Goal: Browse casually

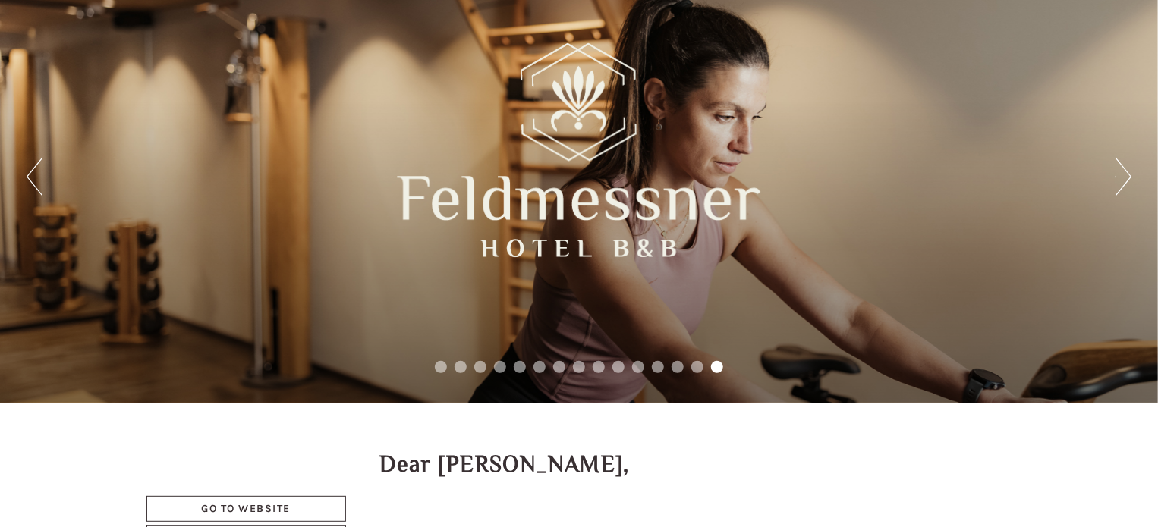
click at [1120, 181] on button "Next" at bounding box center [1124, 177] width 16 height 38
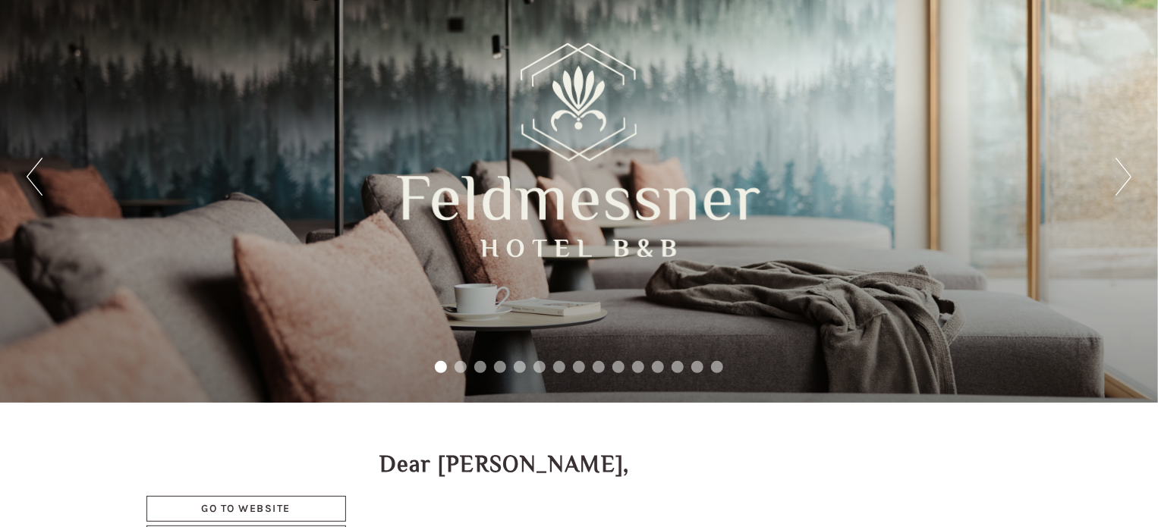
click at [1120, 181] on button "Next" at bounding box center [1124, 177] width 16 height 38
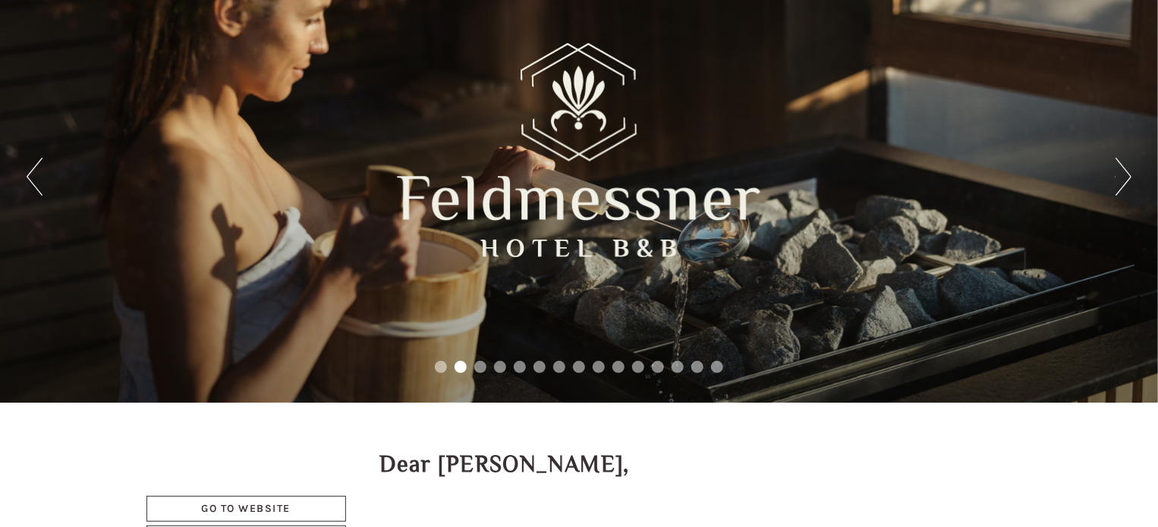
click at [1120, 181] on button "Next" at bounding box center [1124, 177] width 16 height 38
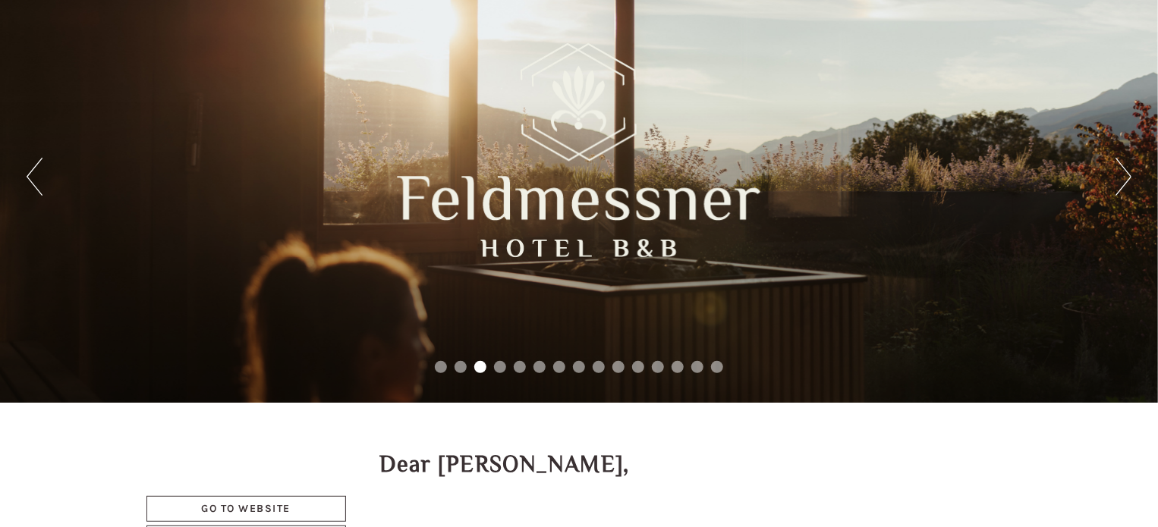
click at [1120, 181] on button "Next" at bounding box center [1124, 177] width 16 height 38
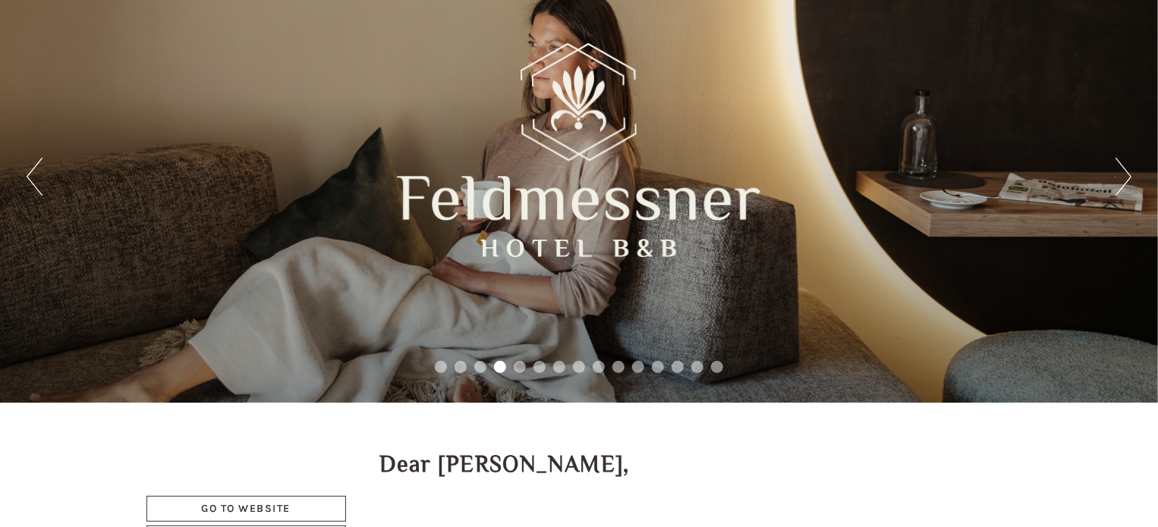
click at [1120, 181] on button "Next" at bounding box center [1124, 177] width 16 height 38
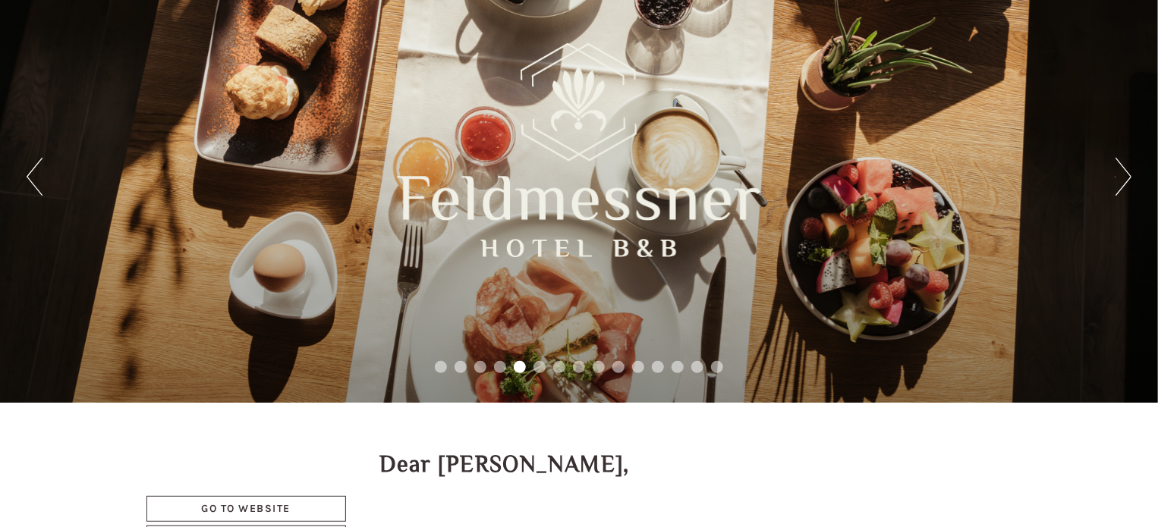
click at [1120, 181] on button "Next" at bounding box center [1124, 177] width 16 height 38
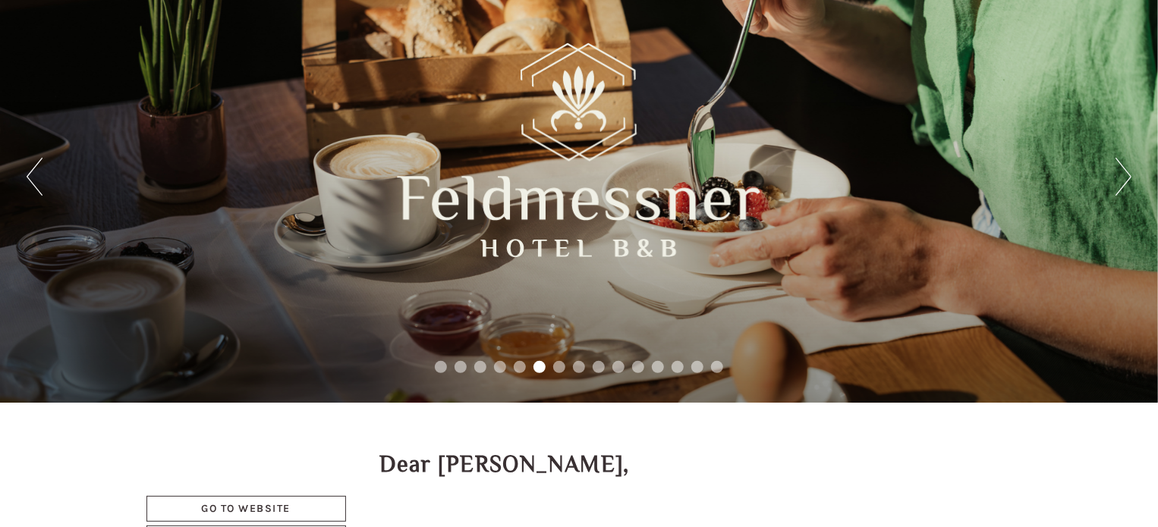
click at [1120, 181] on button "Next" at bounding box center [1124, 177] width 16 height 38
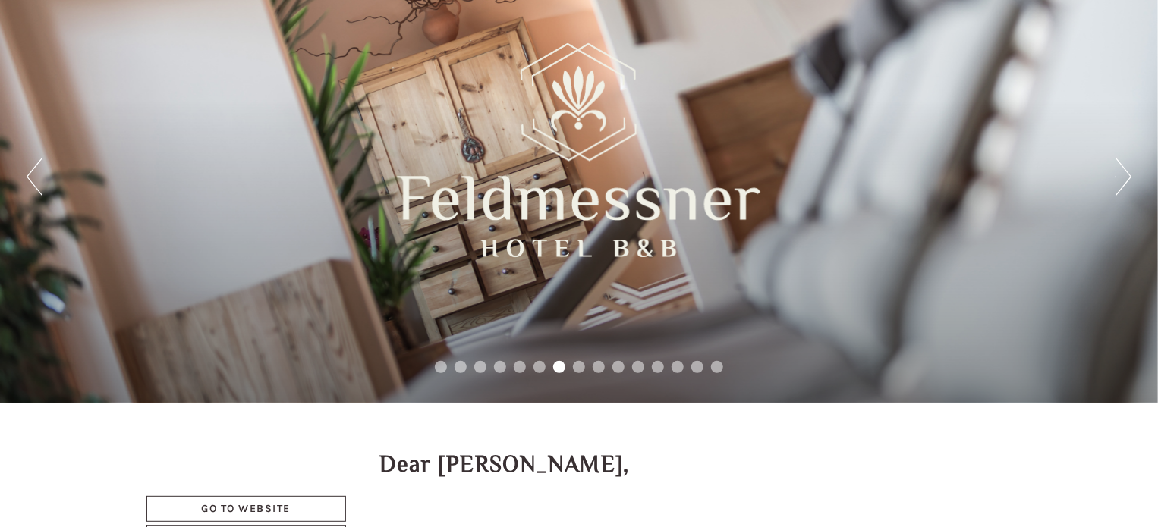
click at [1120, 181] on button "Next" at bounding box center [1124, 177] width 16 height 38
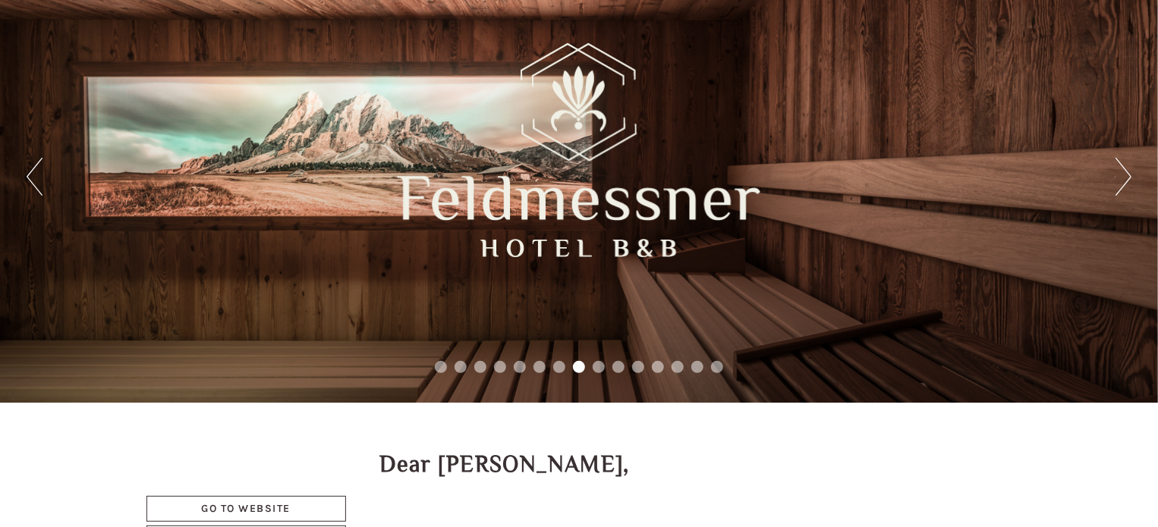
click at [1120, 181] on button "Next" at bounding box center [1124, 177] width 16 height 38
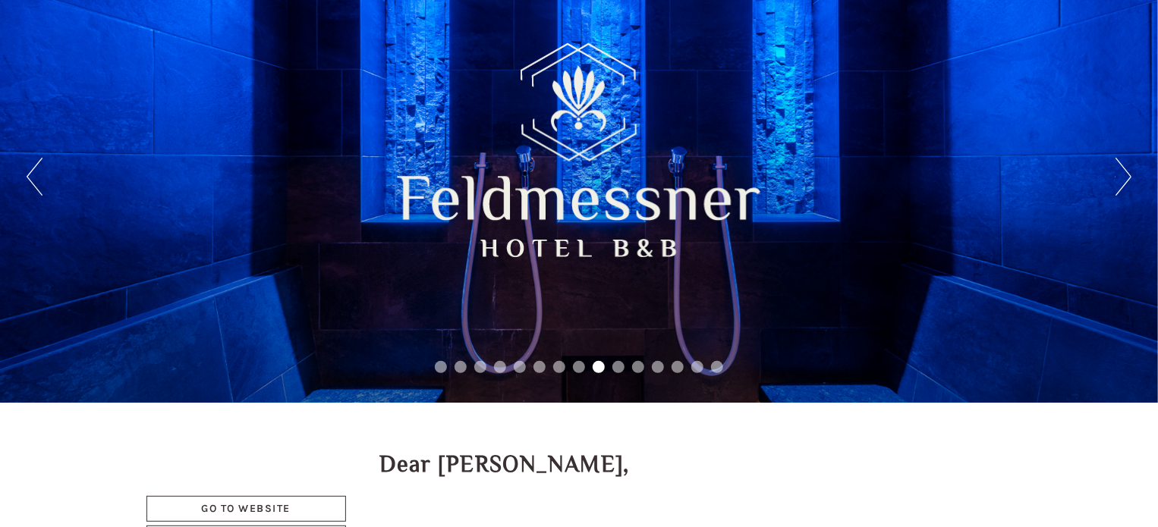
click at [1120, 181] on button "Next" at bounding box center [1124, 177] width 16 height 38
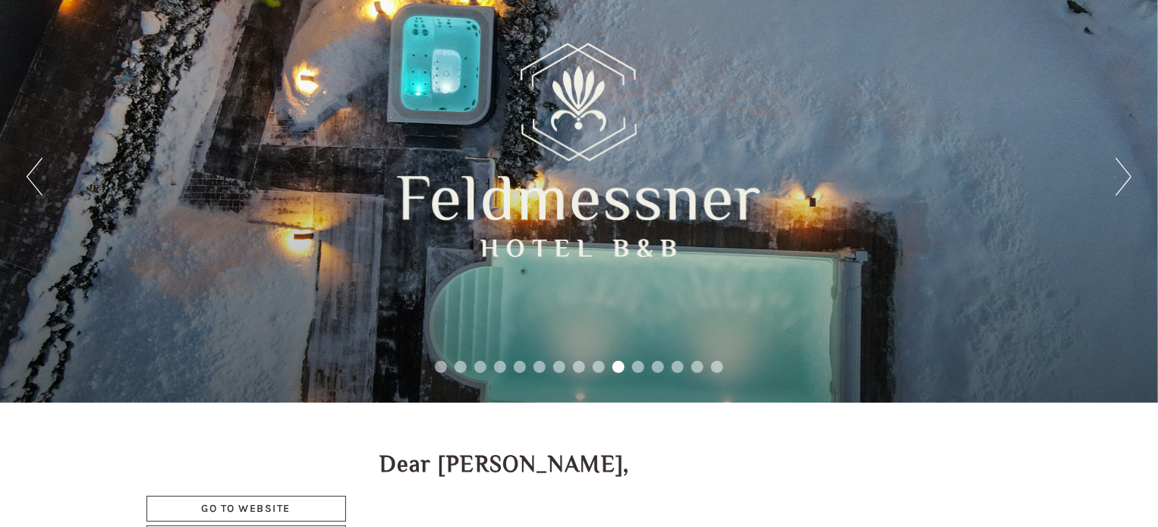
click at [1120, 181] on button "Next" at bounding box center [1124, 177] width 16 height 38
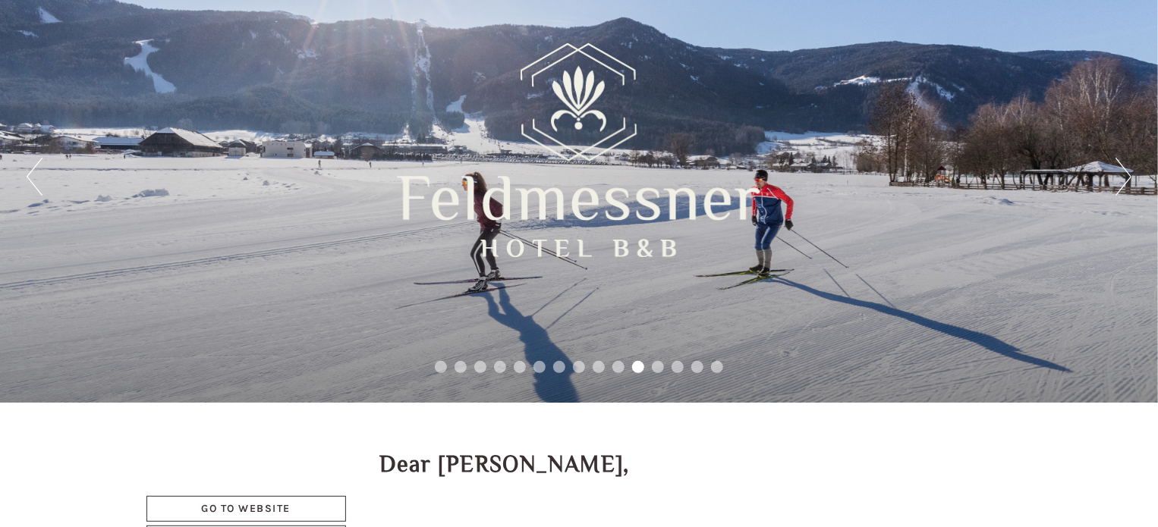
click at [1120, 181] on button "Next" at bounding box center [1124, 177] width 16 height 38
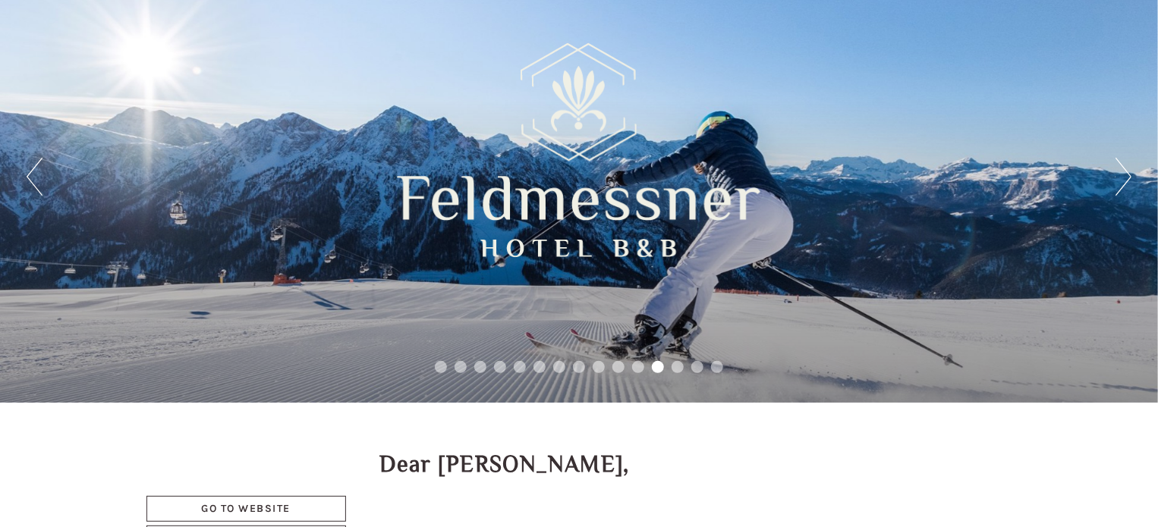
click at [1120, 181] on button "Next" at bounding box center [1124, 177] width 16 height 38
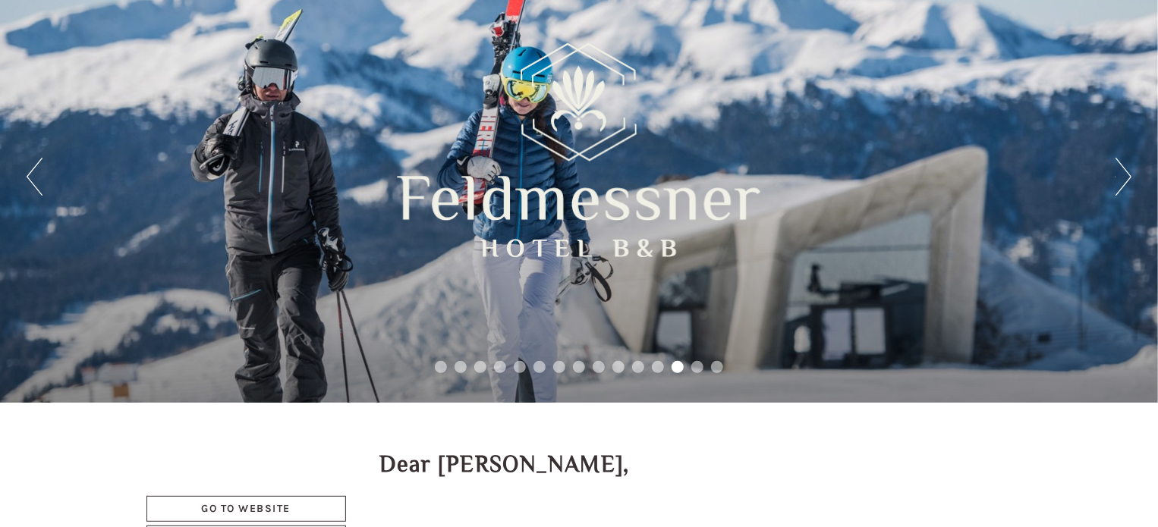
click at [1120, 181] on button "Next" at bounding box center [1124, 177] width 16 height 38
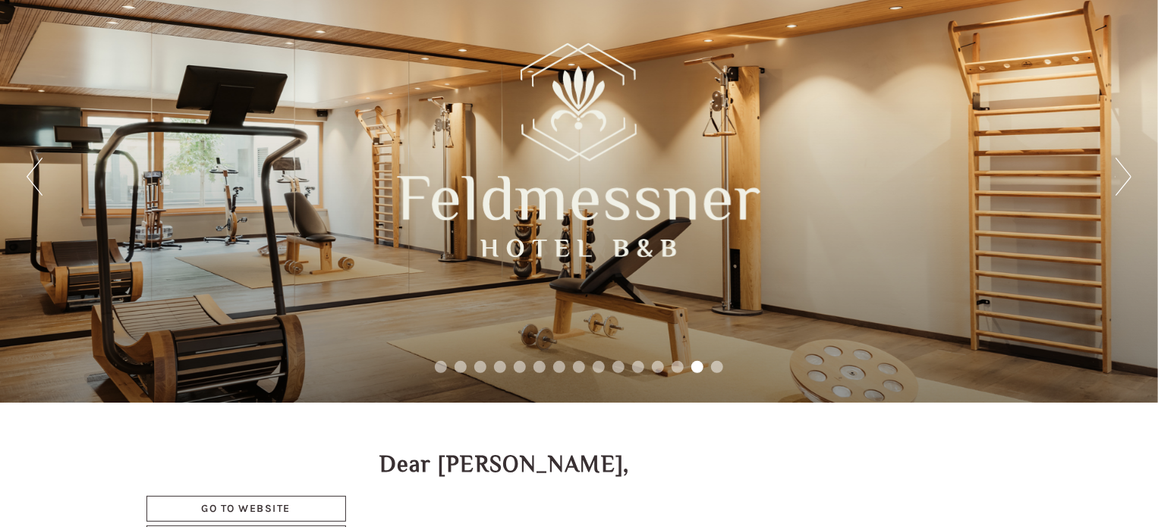
click at [1120, 181] on button "Next" at bounding box center [1124, 177] width 16 height 38
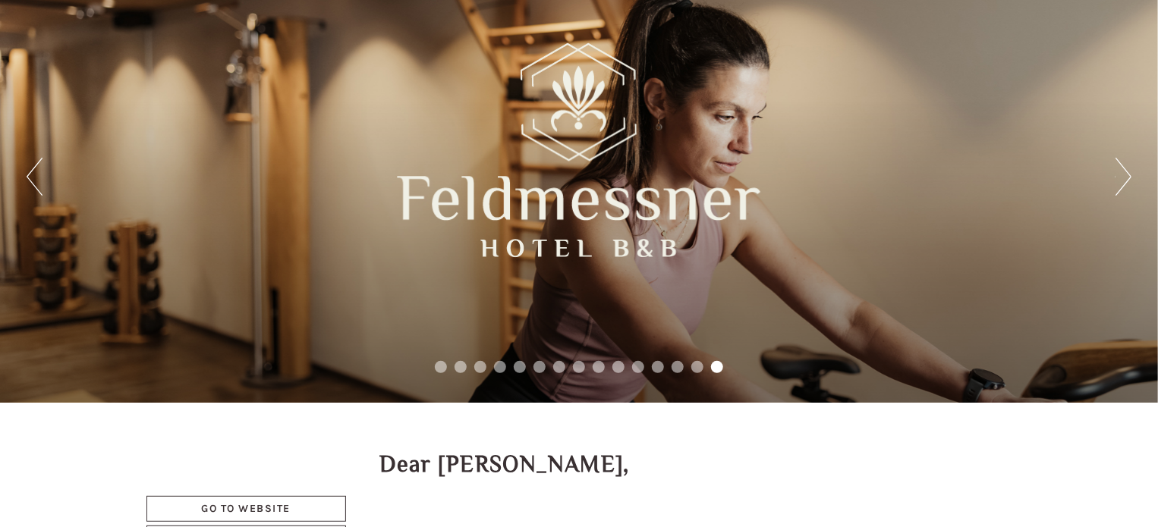
click at [1120, 181] on button "Next" at bounding box center [1124, 177] width 16 height 38
